Goal: Use online tool/utility: Utilize a website feature to perform a specific function

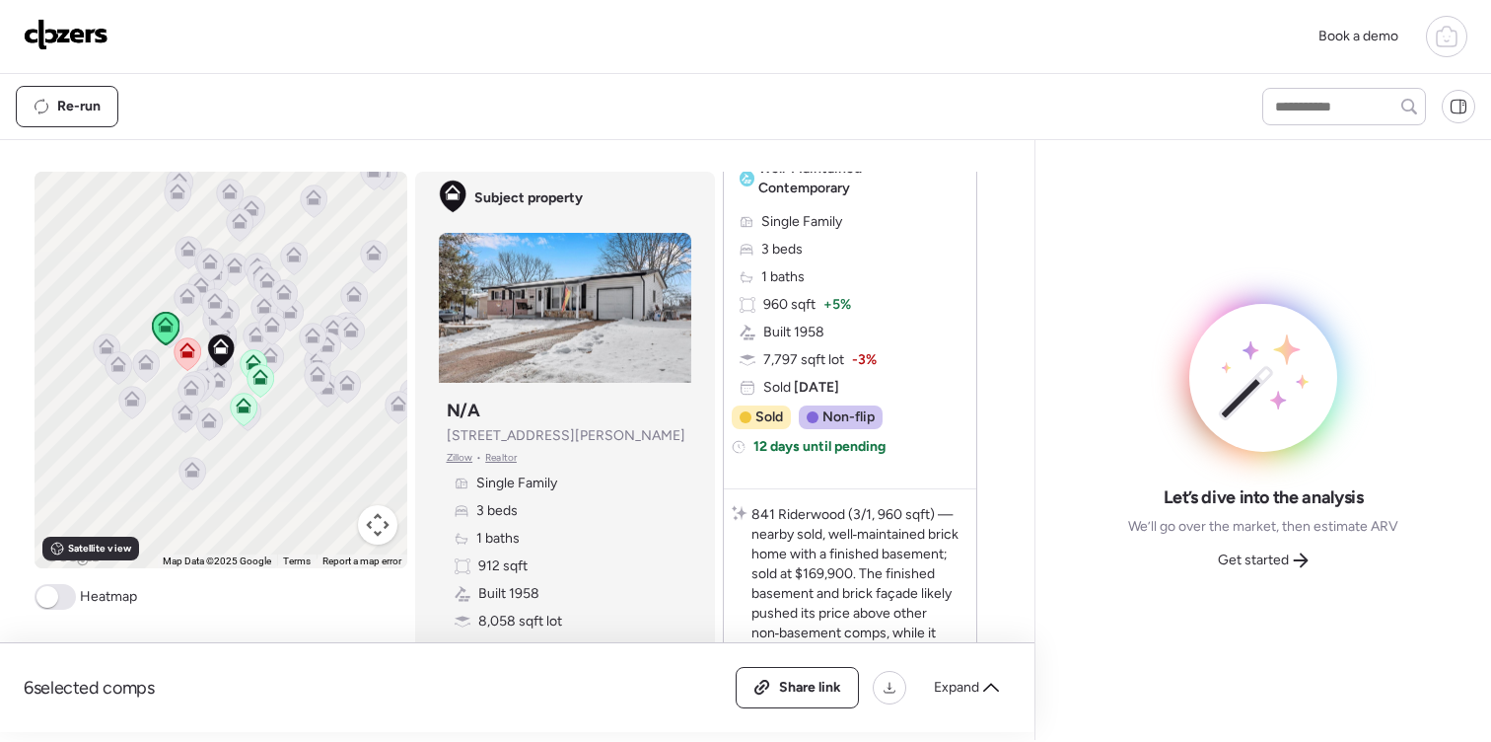
scroll to position [465, 0]
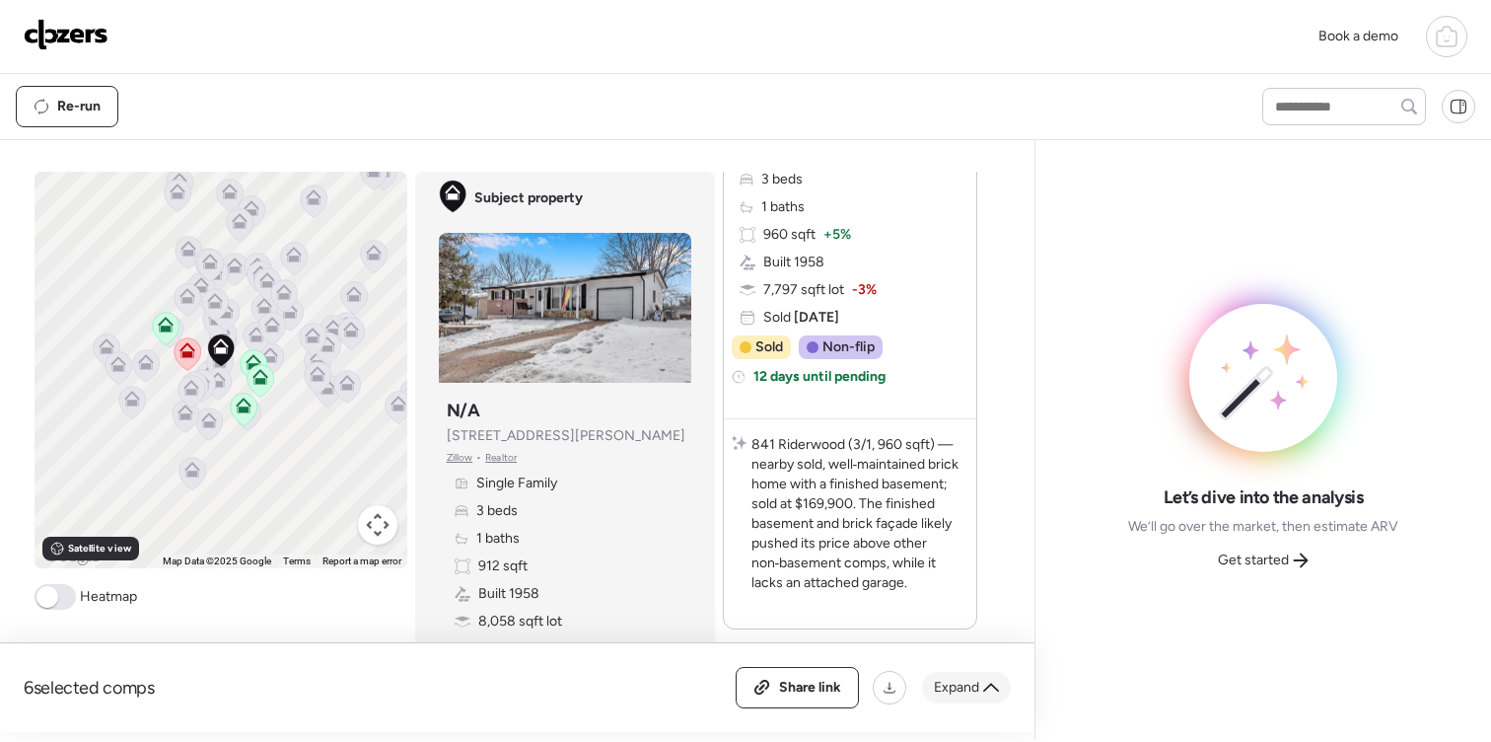
click at [975, 690] on span "Expand" at bounding box center [956, 688] width 45 height 20
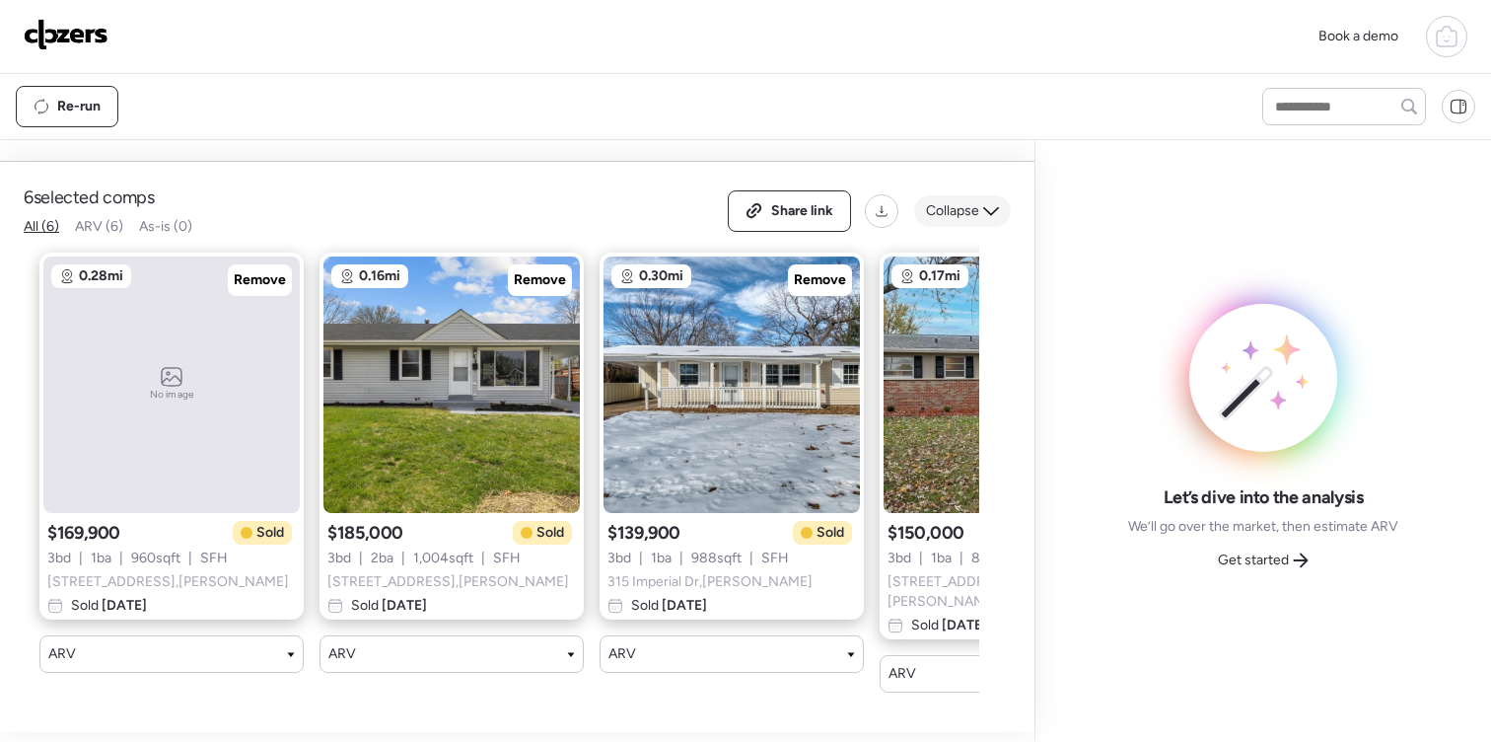
click at [978, 221] on span "Collapse" at bounding box center [952, 211] width 53 height 20
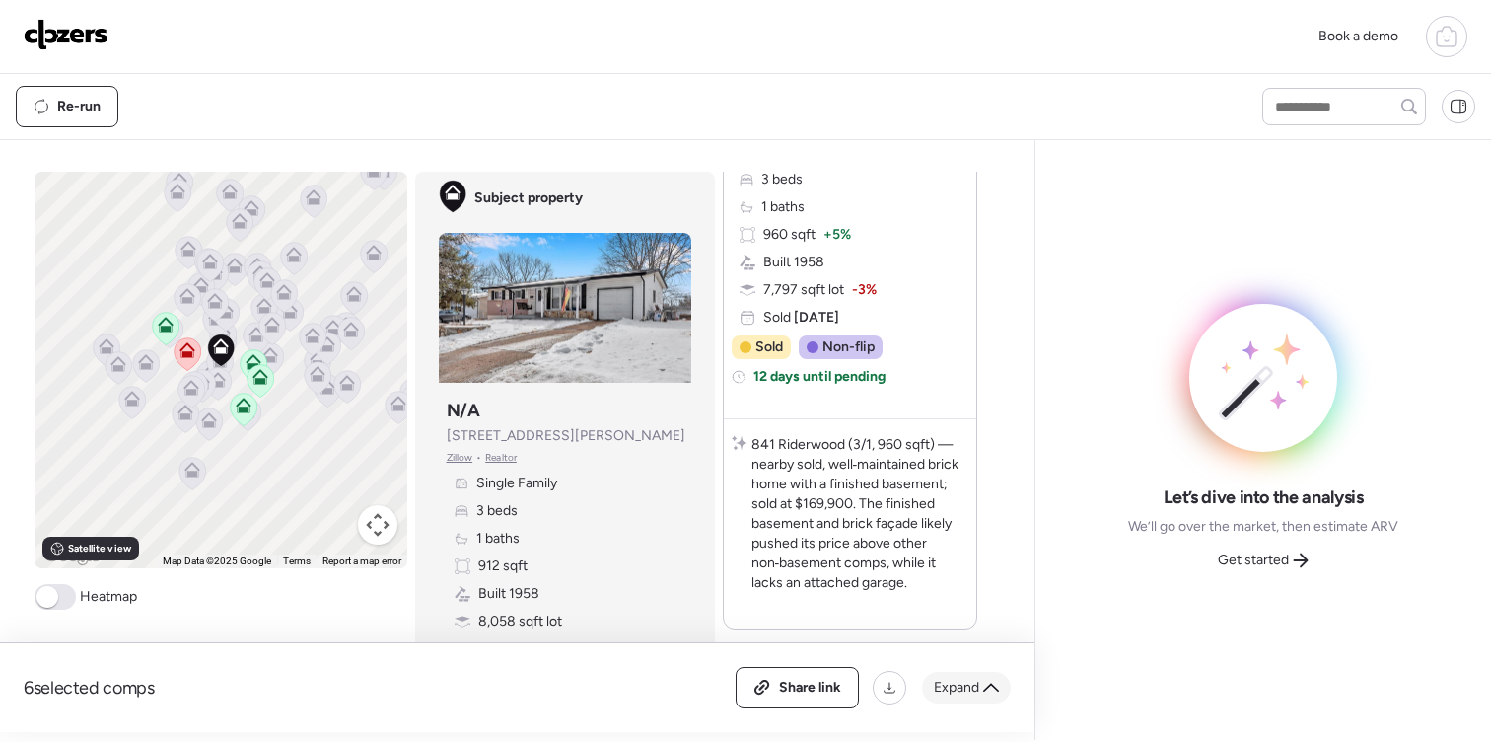
click at [962, 684] on span "Expand" at bounding box center [956, 688] width 45 height 20
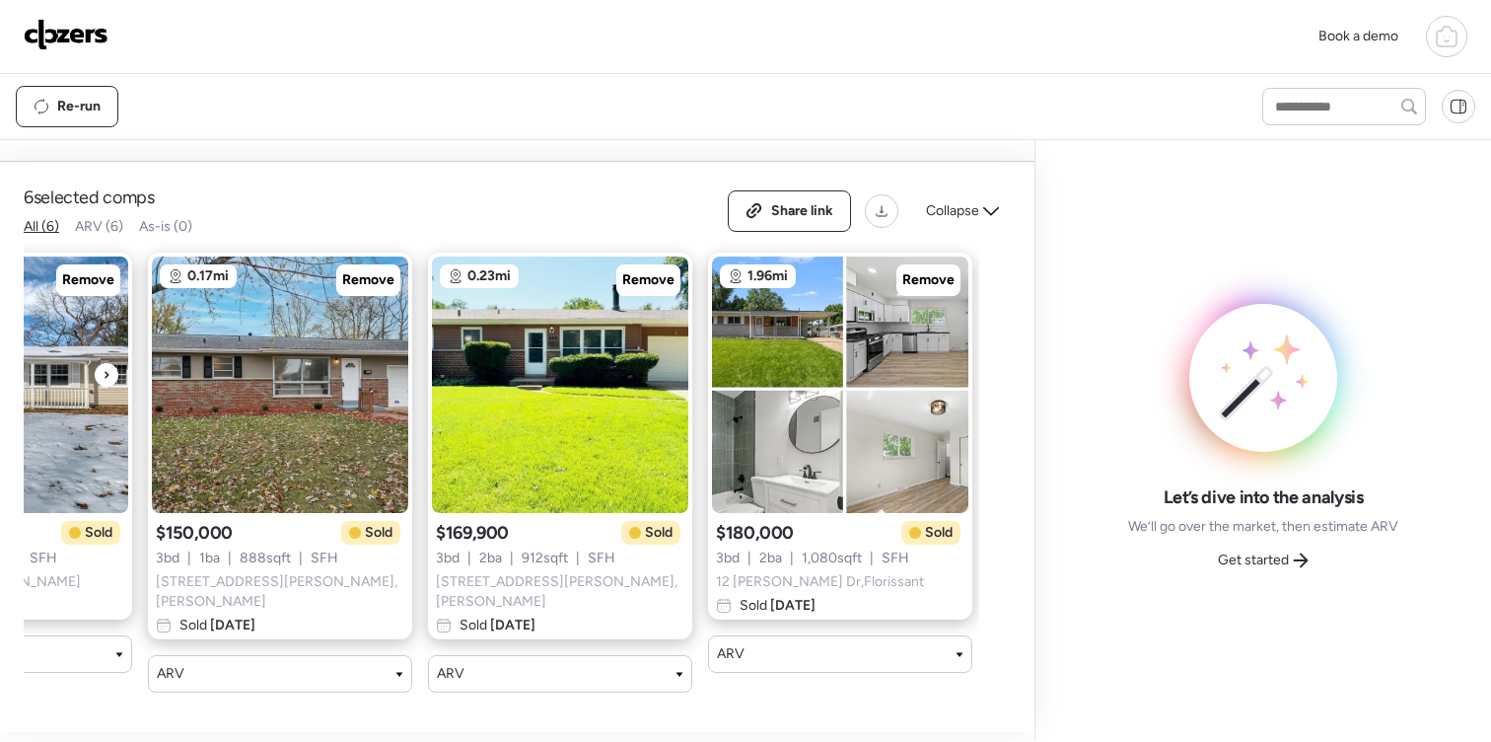
scroll to position [0, 741]
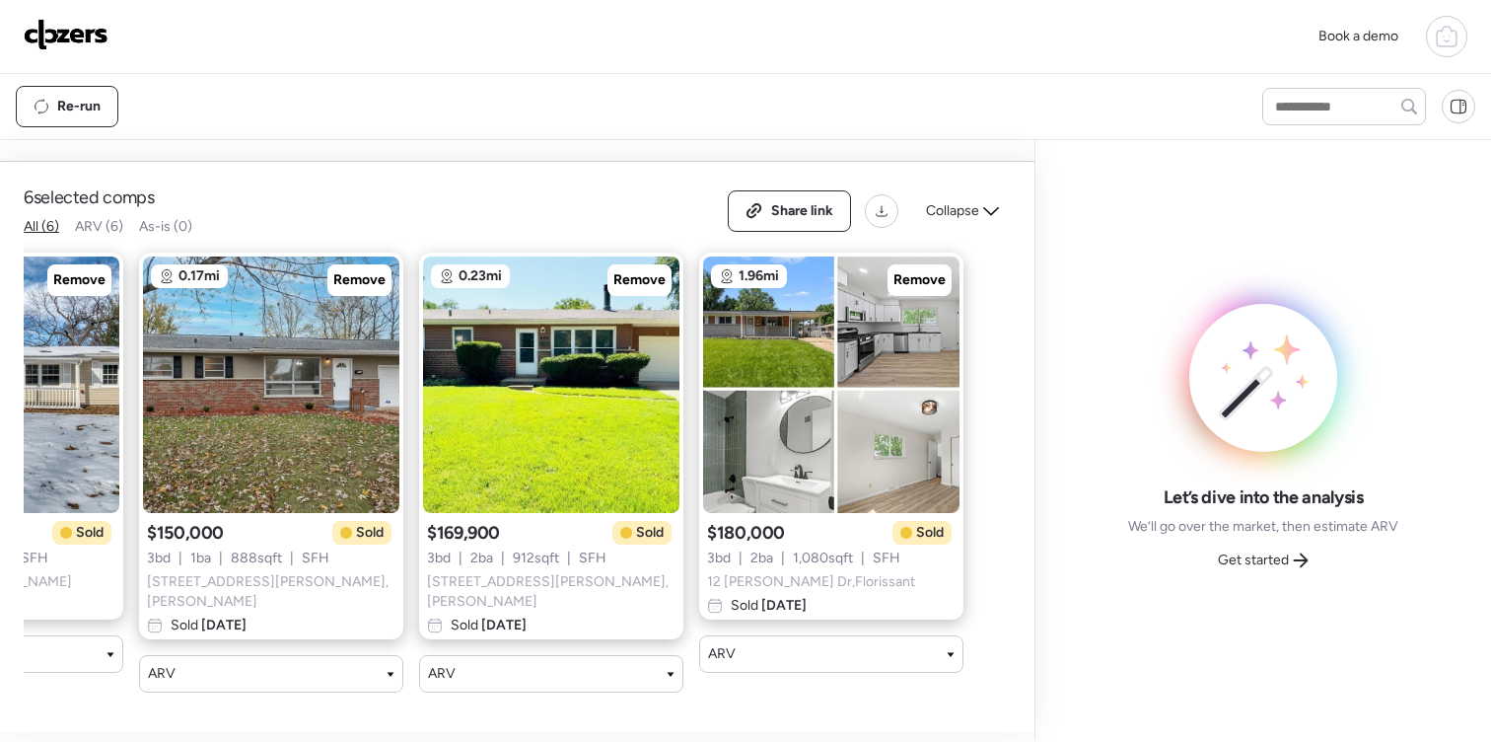
click at [498, 544] on span "$169,900" at bounding box center [463, 533] width 73 height 24
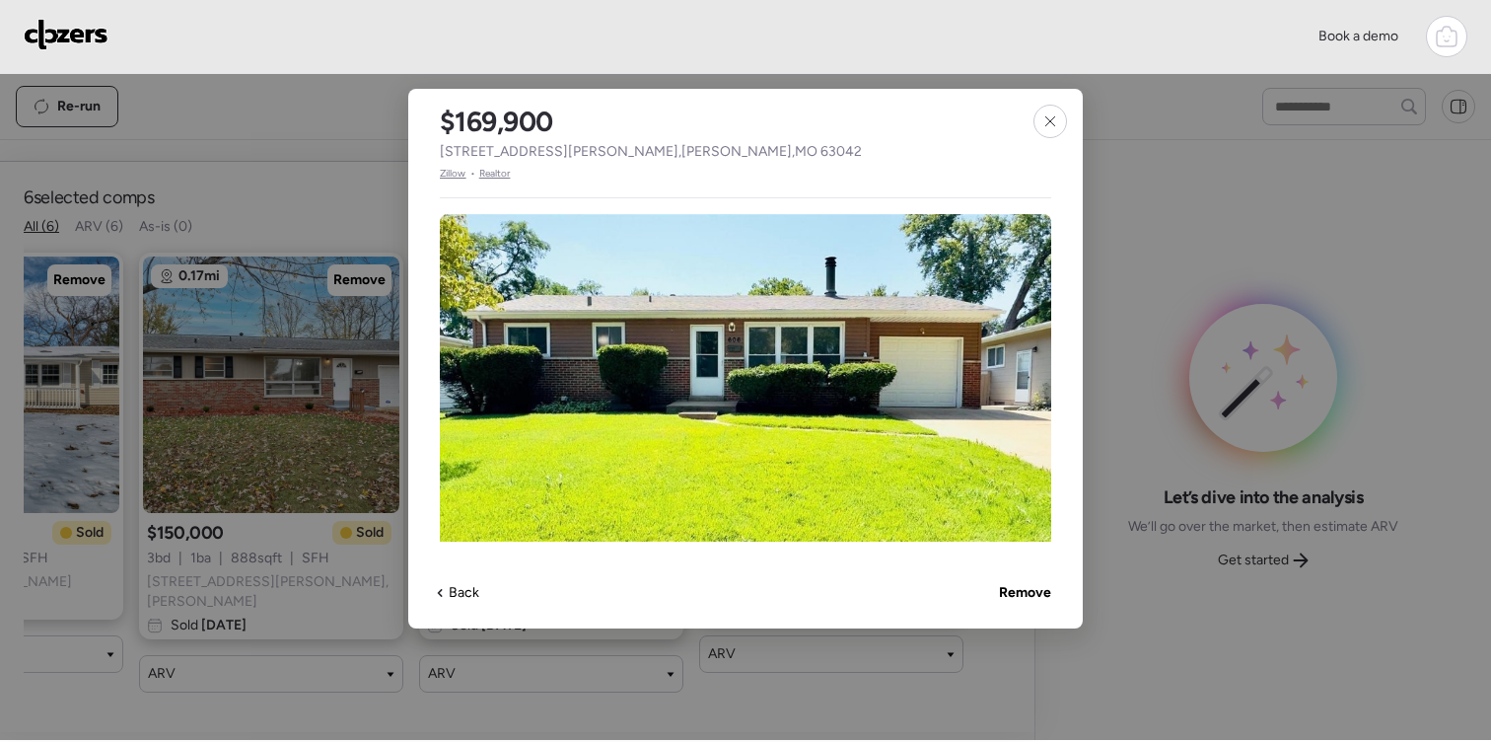
click at [1049, 115] on icon at bounding box center [1051, 121] width 16 height 16
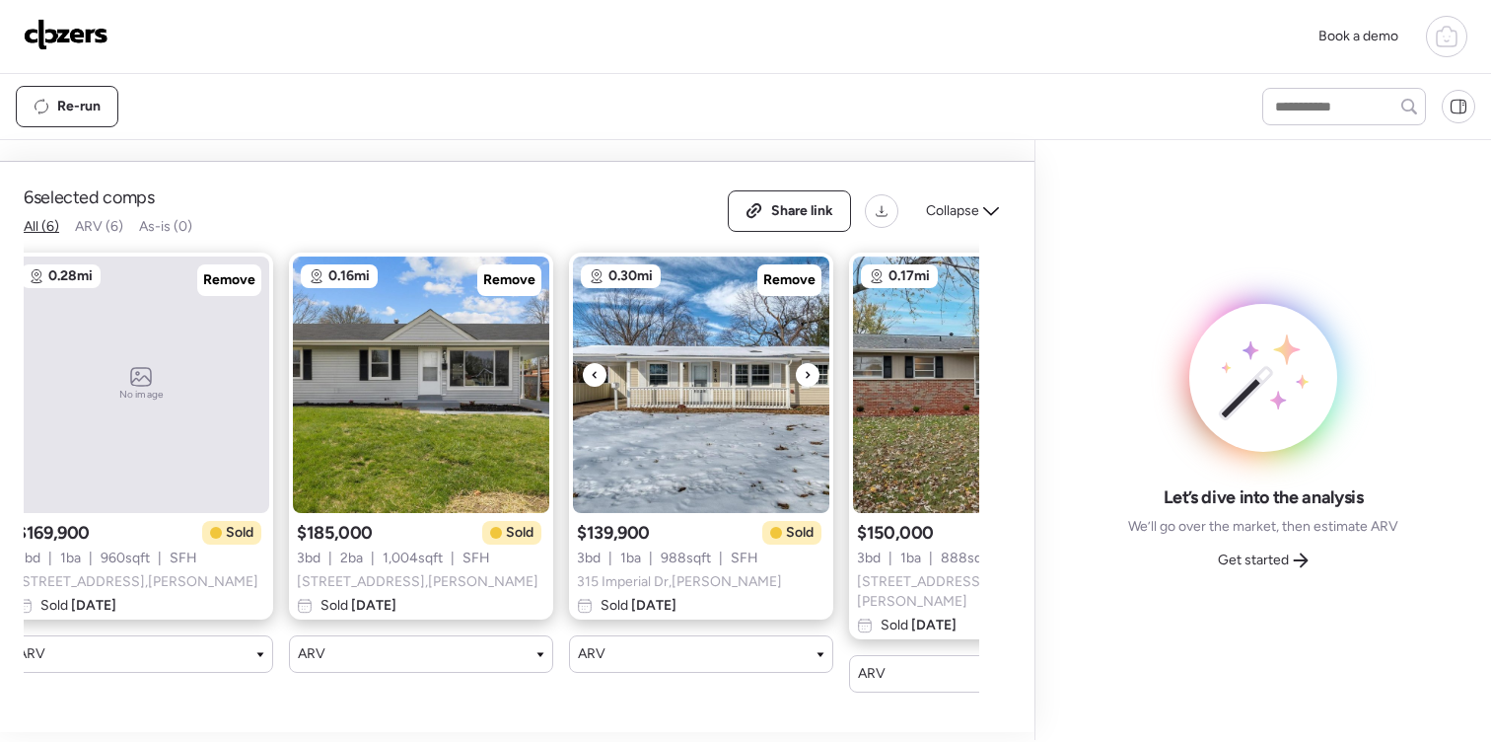
scroll to position [0, 33]
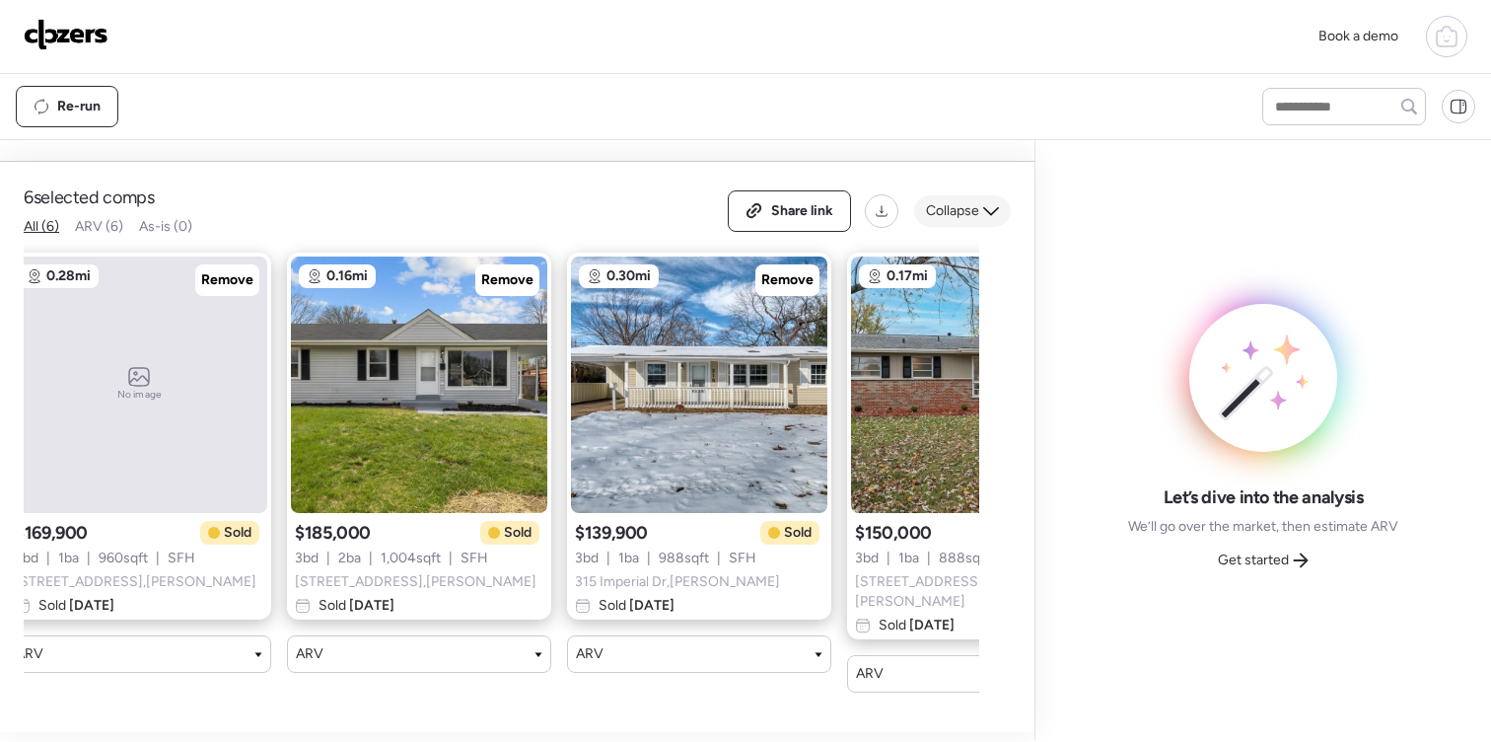
click at [954, 221] on span "Collapse" at bounding box center [952, 211] width 53 height 20
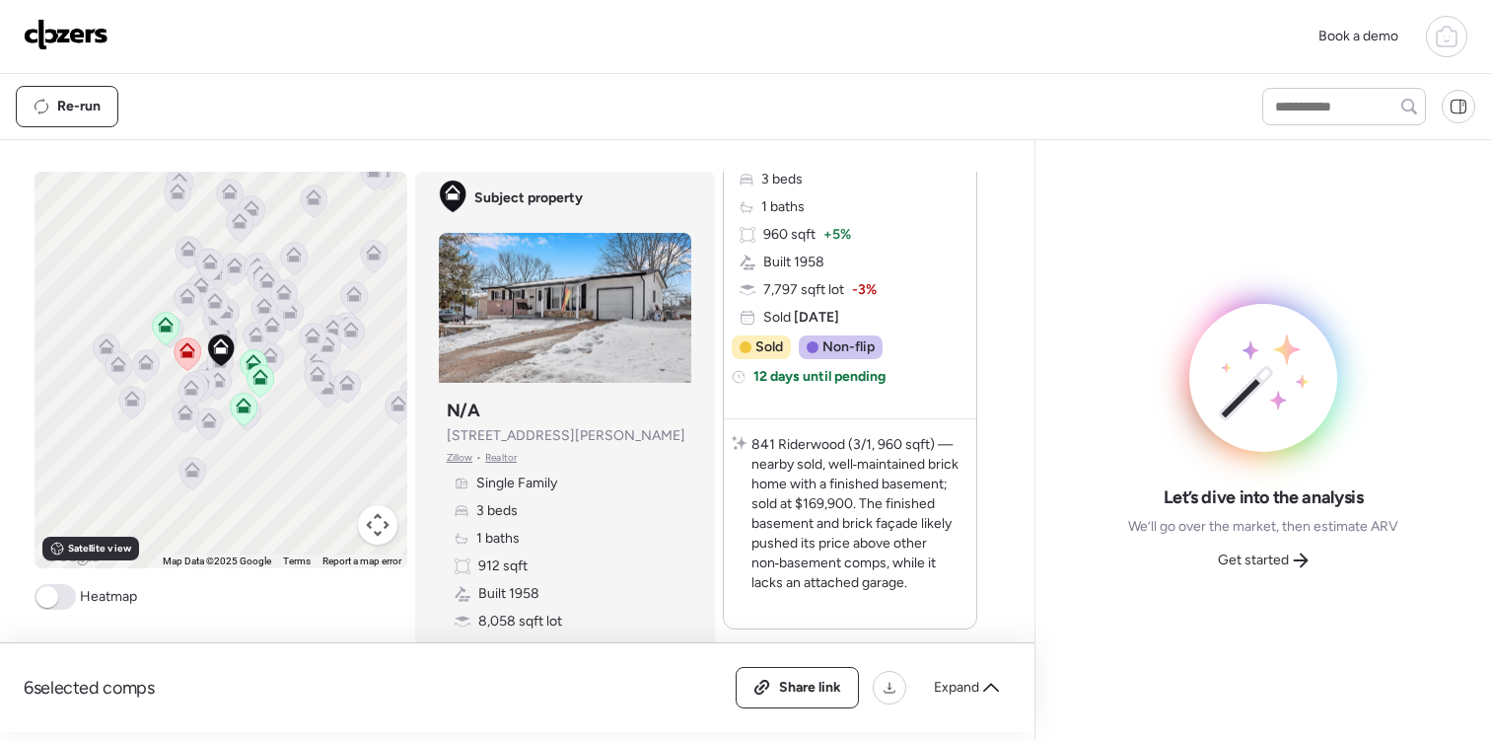
click at [1257, 561] on span "Get started" at bounding box center [1253, 560] width 71 height 20
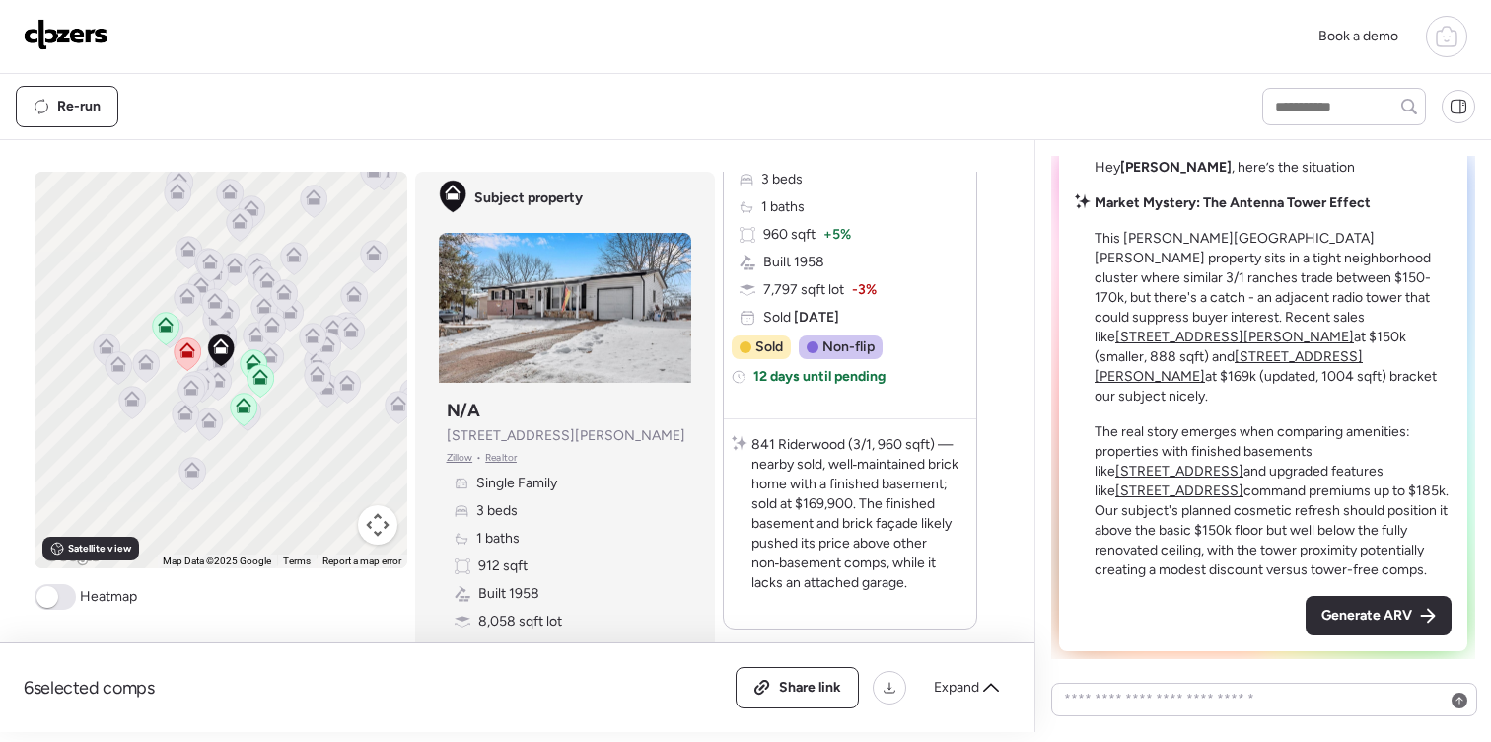
click at [1400, 621] on span "Generate ARV" at bounding box center [1367, 616] width 91 height 20
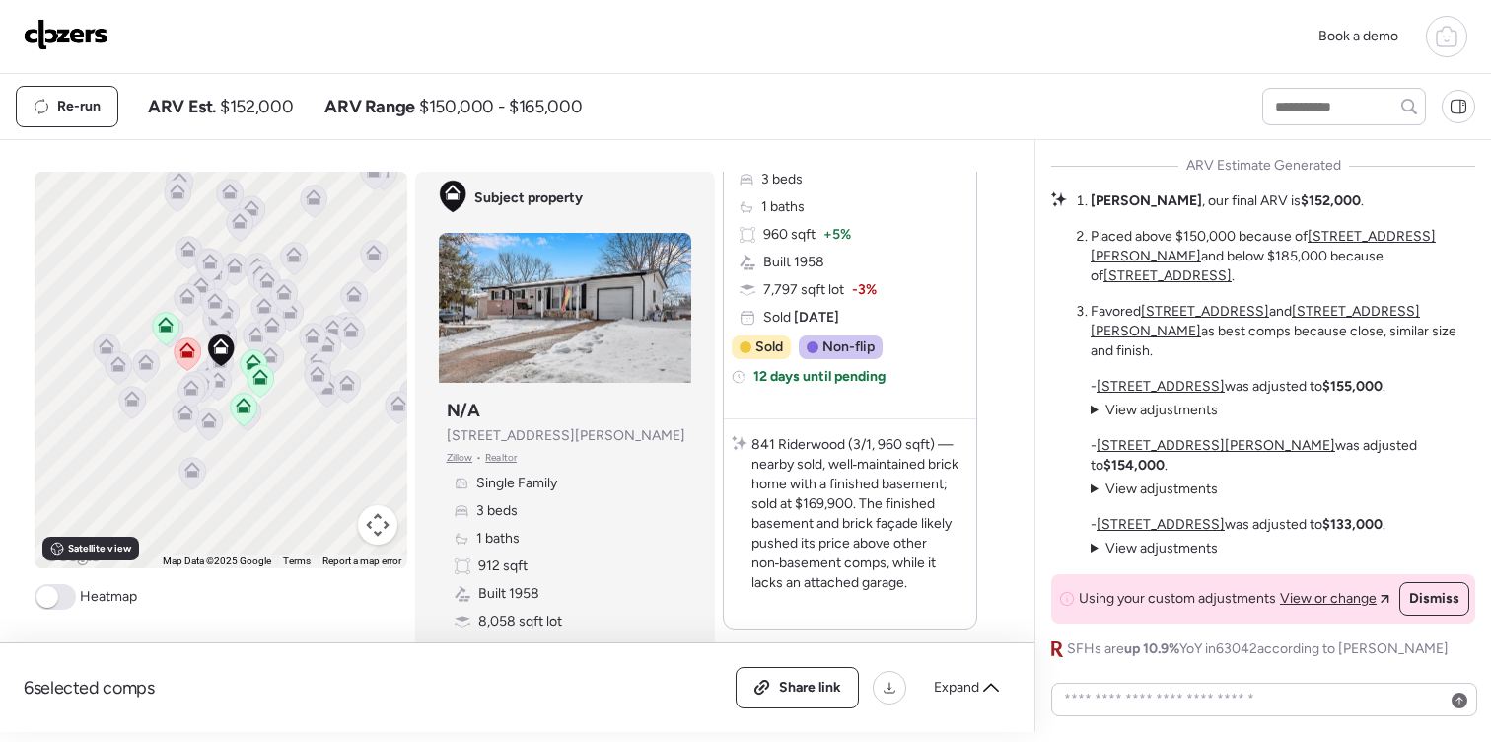
click at [1457, 603] on span "Dismiss" at bounding box center [1434, 599] width 50 height 20
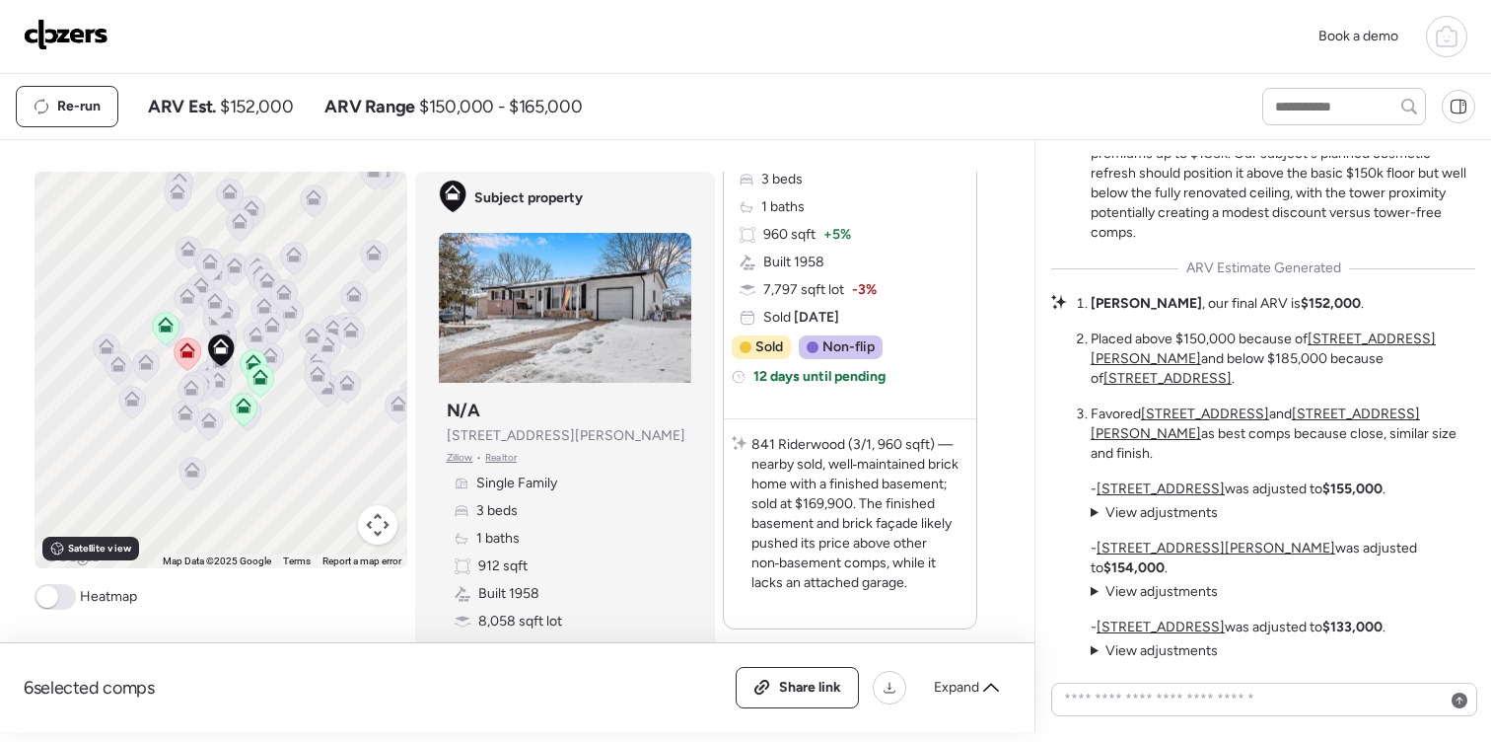
scroll to position [0, 0]
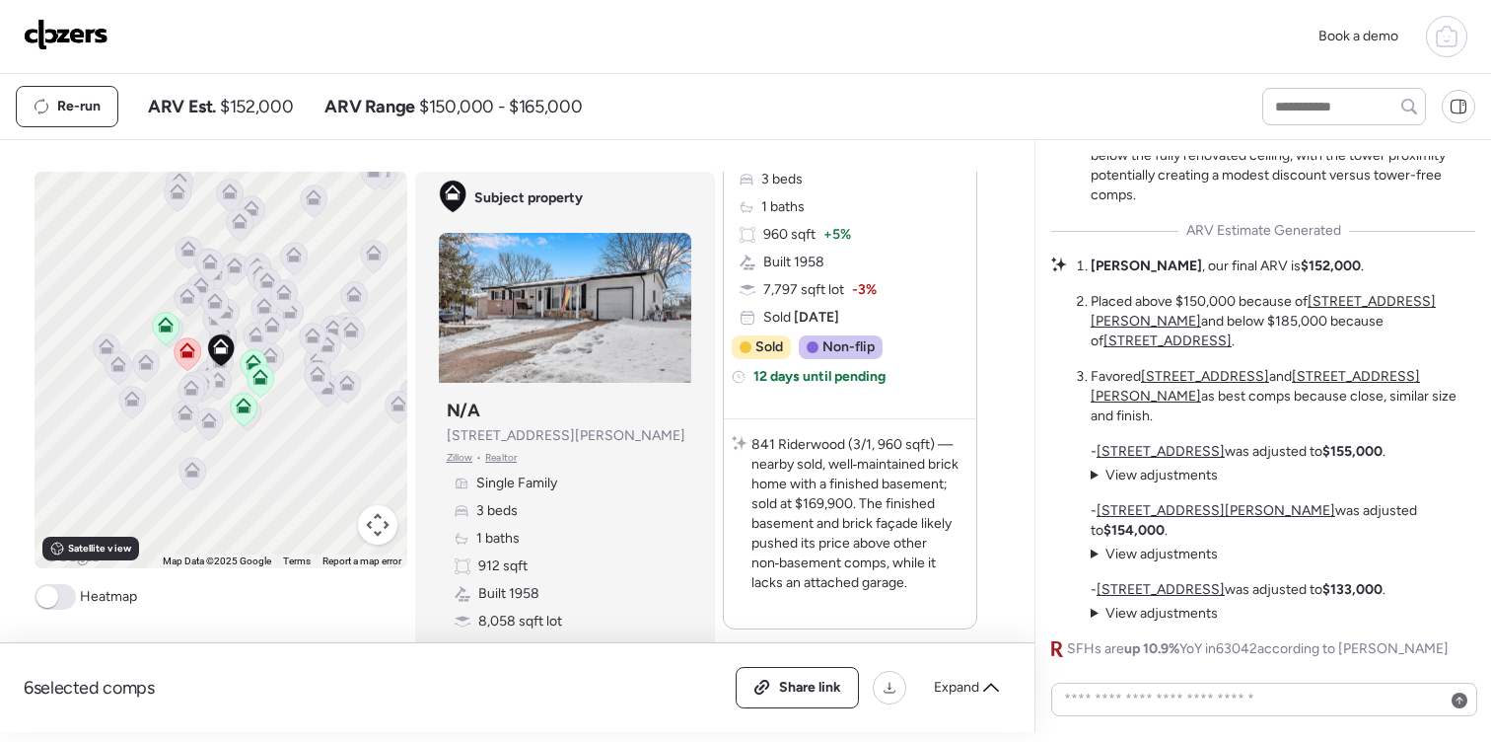
click at [47, 601] on span at bounding box center [47, 597] width 22 height 22
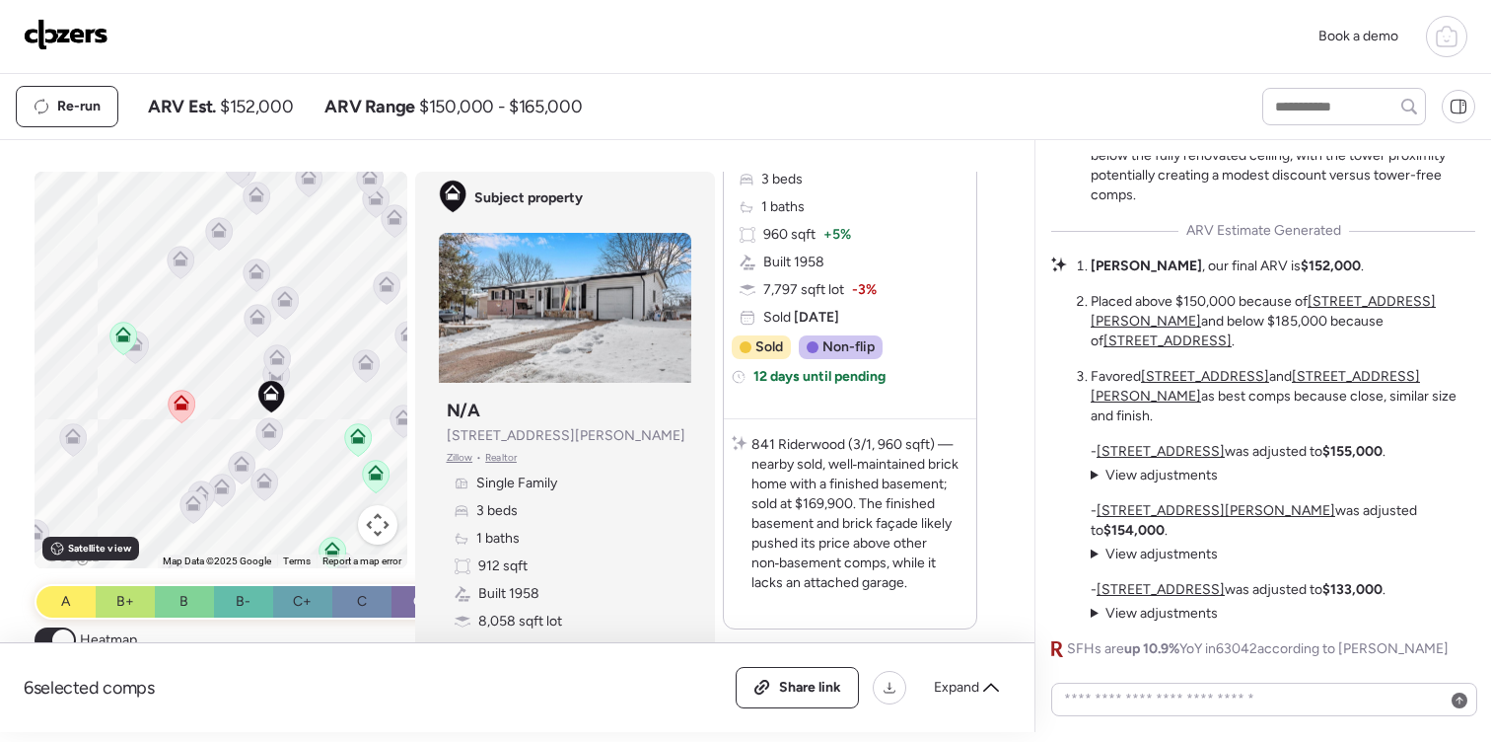
click at [353, 439] on icon at bounding box center [357, 440] width 13 height 6
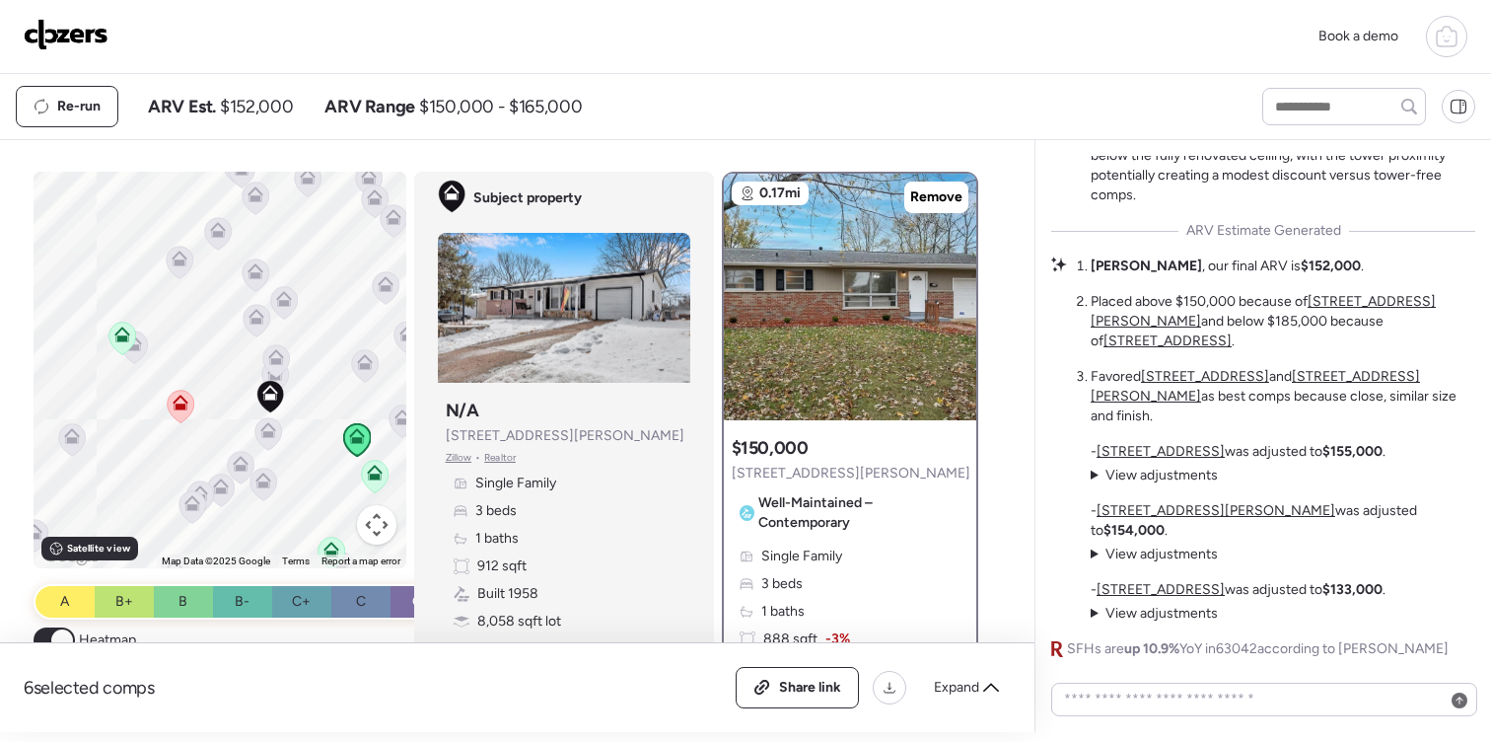
click at [373, 478] on icon at bounding box center [374, 476] width 13 height 6
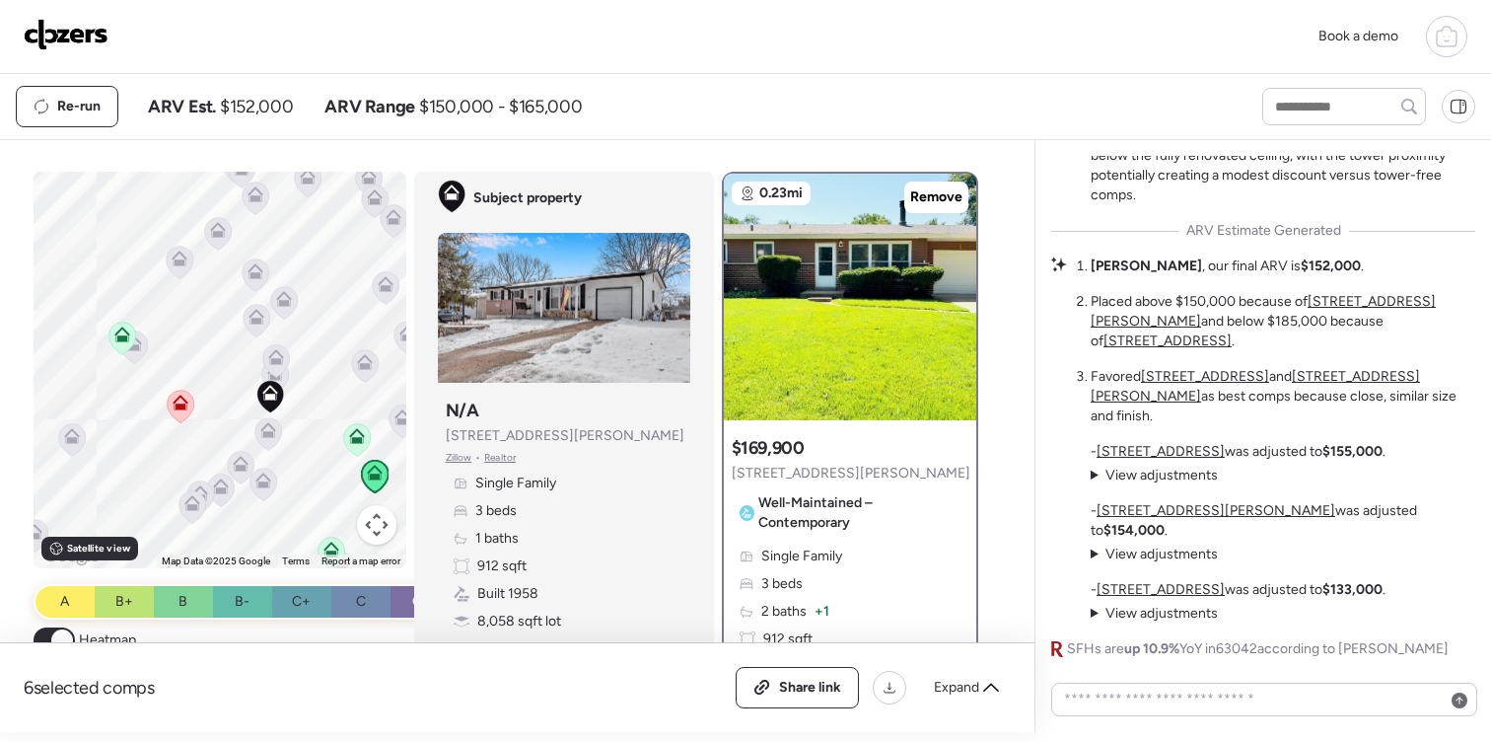
scroll to position [2, 0]
